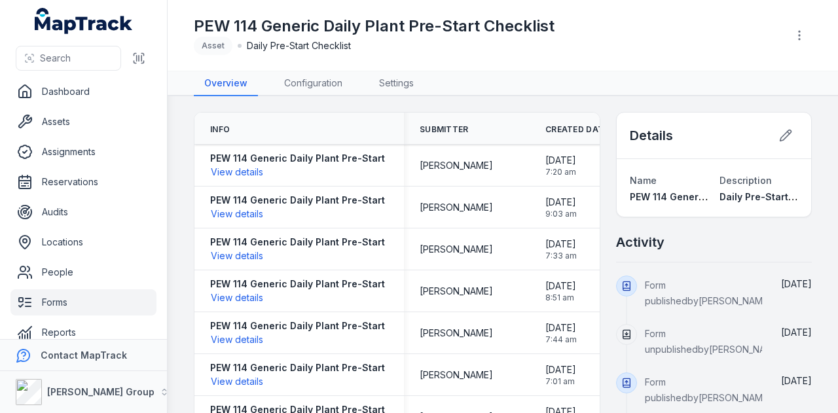
scroll to position [16, 0]
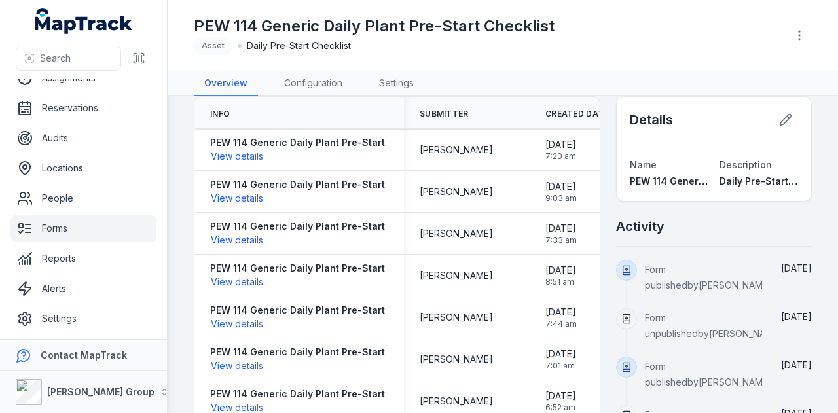
click at [58, 225] on link "Forms" at bounding box center [83, 228] width 146 height 26
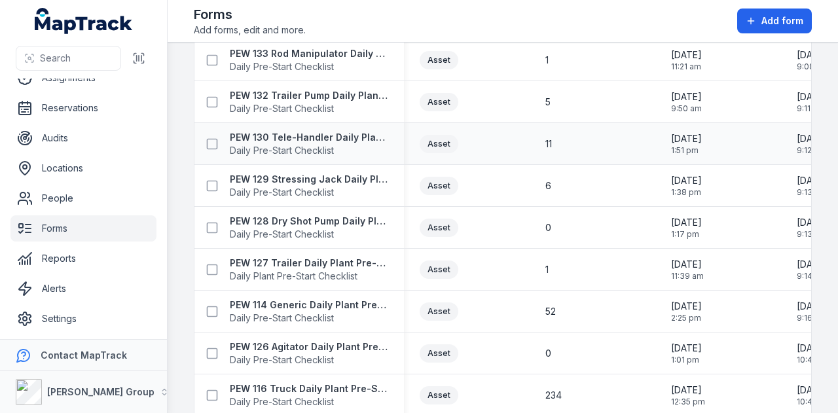
scroll to position [852, 0]
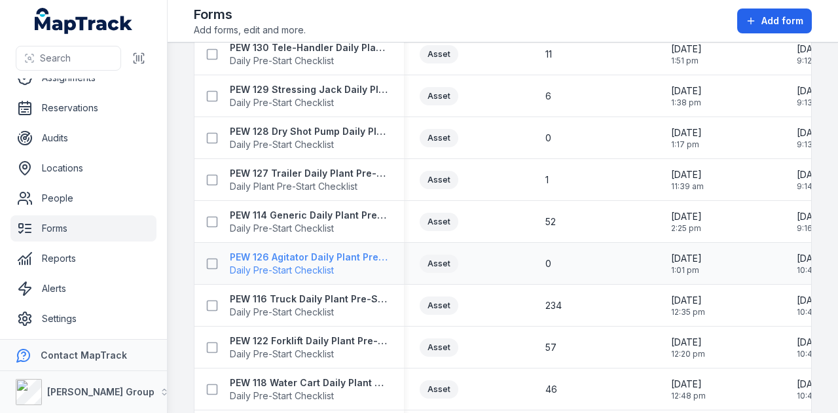
click at [356, 253] on strong "PEW 126 Agitator Daily Plant Pre-Start" at bounding box center [309, 257] width 159 height 13
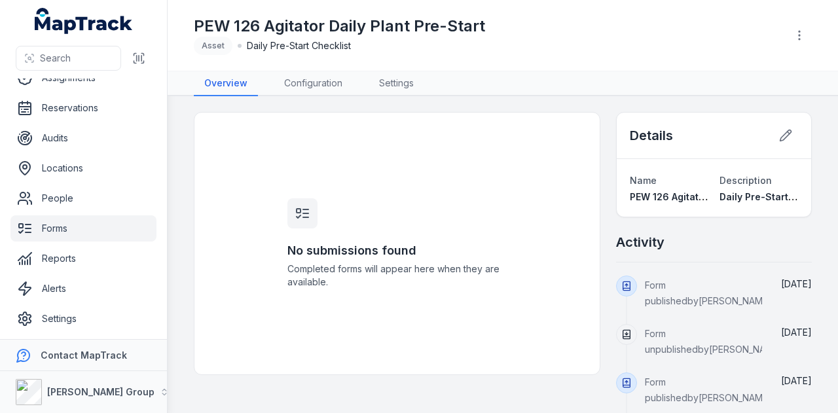
click at [307, 68] on header "Toggle Navigation PEW 126 Agitator Daily Plant Pre-Start Asset Daily Pre-Start …" at bounding box center [503, 35] width 671 height 71
click at [307, 83] on link "Configuration" at bounding box center [313, 83] width 79 height 25
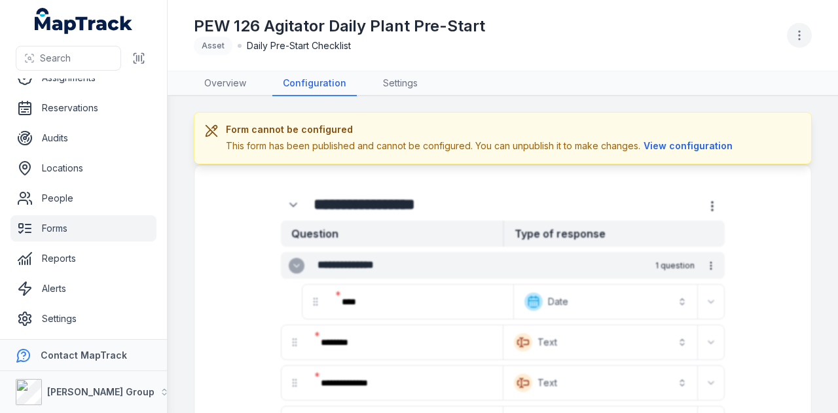
click at [803, 37] on icon "button" at bounding box center [799, 35] width 13 height 13
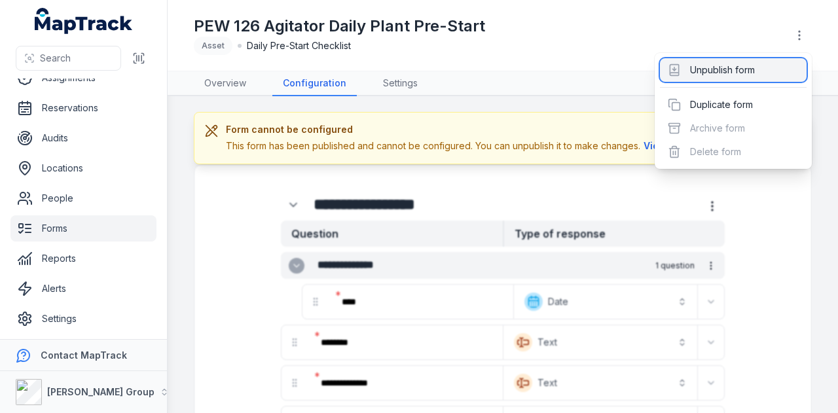
click at [763, 61] on div "Unpublish form" at bounding box center [733, 70] width 147 height 24
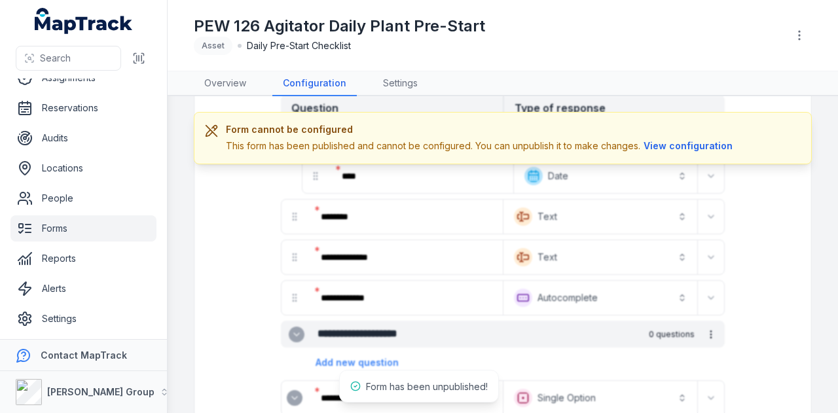
scroll to position [131, 0]
